Goal: Task Accomplishment & Management: Manage account settings

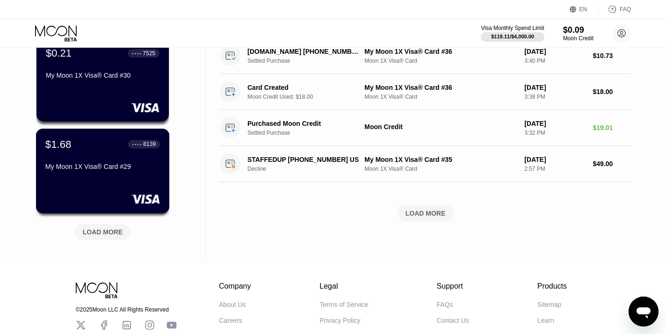
scroll to position [359, 0]
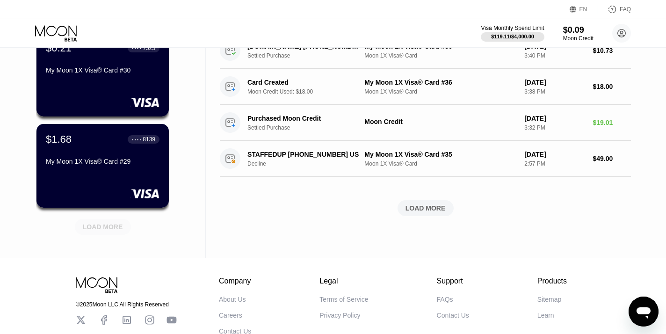
click at [93, 226] on div "LOAD MORE" at bounding box center [103, 227] width 40 height 8
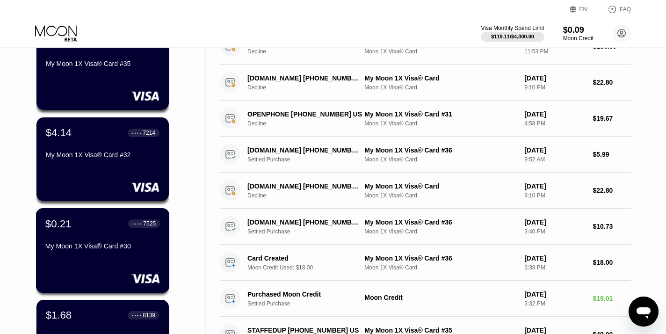
scroll to position [167, 0]
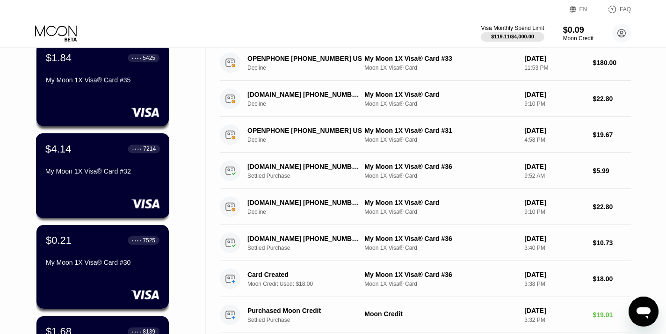
click at [127, 185] on div "$4.14 ● ● ● ● 7214 My Moon 1X Visa® Card #32" at bounding box center [103, 175] width 134 height 85
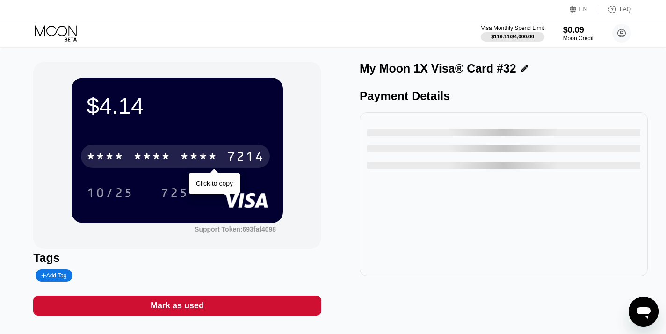
click at [219, 161] on div "* * * * * * * * * * * * 7214" at bounding box center [175, 156] width 189 height 23
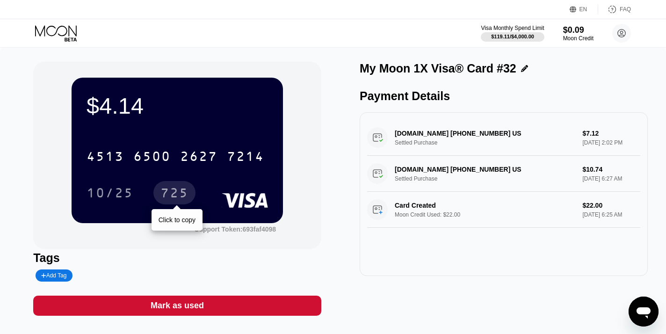
click at [175, 193] on div "725" at bounding box center [174, 194] width 28 height 15
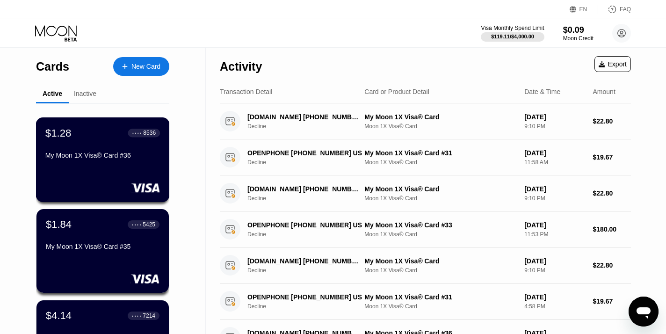
click at [80, 166] on div "$1.28 ● ● ● ● 8536 My Moon 1X Visa® Card #36" at bounding box center [103, 159] width 134 height 85
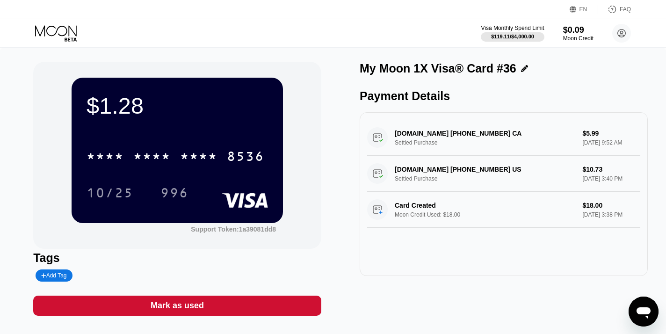
click at [58, 274] on div "Add Tag" at bounding box center [53, 275] width 25 height 7
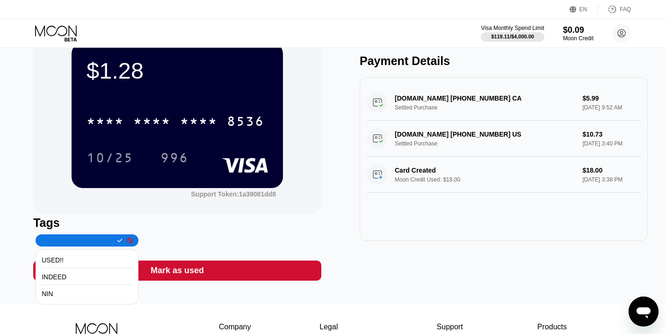
scroll to position [36, 0]
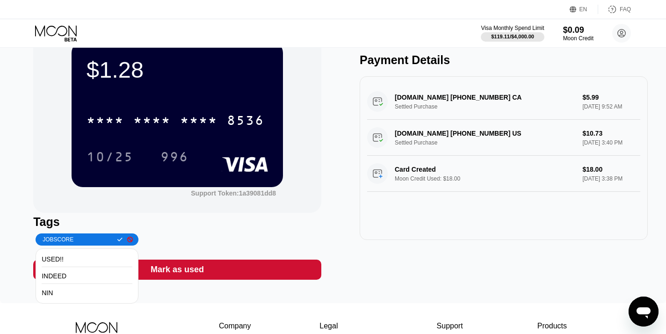
type input "JOBSCORE"
click at [117, 240] on icon at bounding box center [119, 240] width 5 height 4
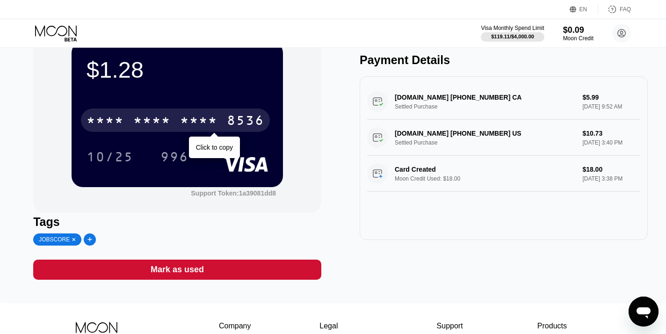
click at [236, 121] on div "8536" at bounding box center [245, 121] width 37 height 15
